Goal: Navigation & Orientation: Find specific page/section

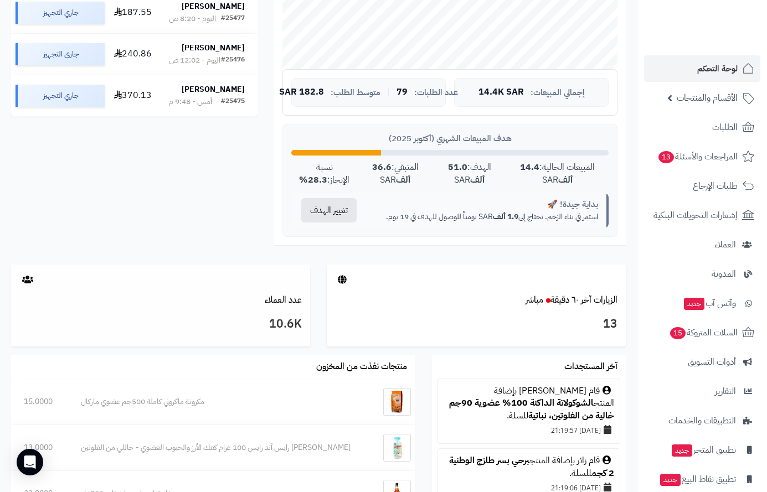
scroll to position [415, 0]
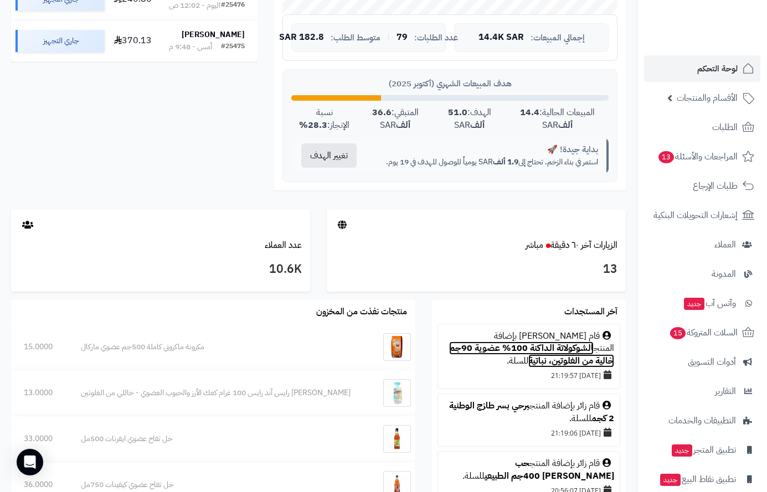
click at [497, 343] on link "الشوكولاتة الداكنة 100% عضوية 90جم خالية من الغلوتين، نباتية" at bounding box center [531, 355] width 165 height 26
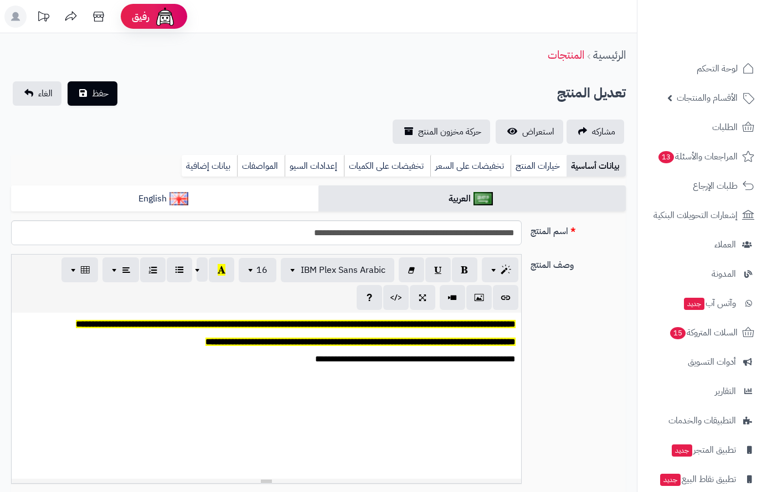
scroll to position [451, 0]
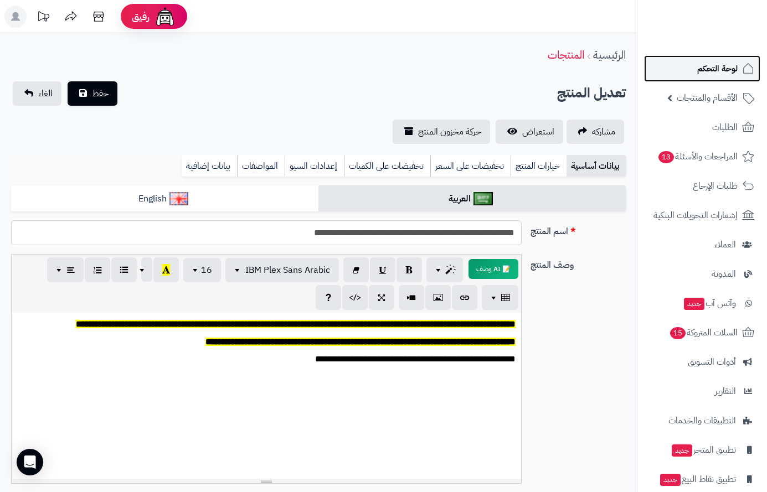
click at [718, 63] on span "لوحة التحكم" at bounding box center [717, 69] width 40 height 16
